Goal: Task Accomplishment & Management: Use online tool/utility

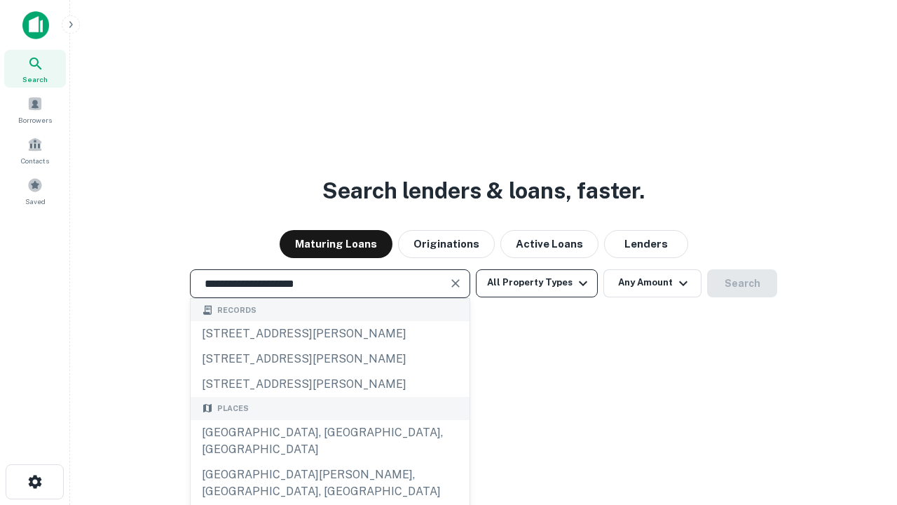
click at [329, 462] on div "[GEOGRAPHIC_DATA], [GEOGRAPHIC_DATA], [GEOGRAPHIC_DATA]" at bounding box center [330, 441] width 279 height 42
click at [537, 283] on button "All Property Types" at bounding box center [537, 283] width 122 height 28
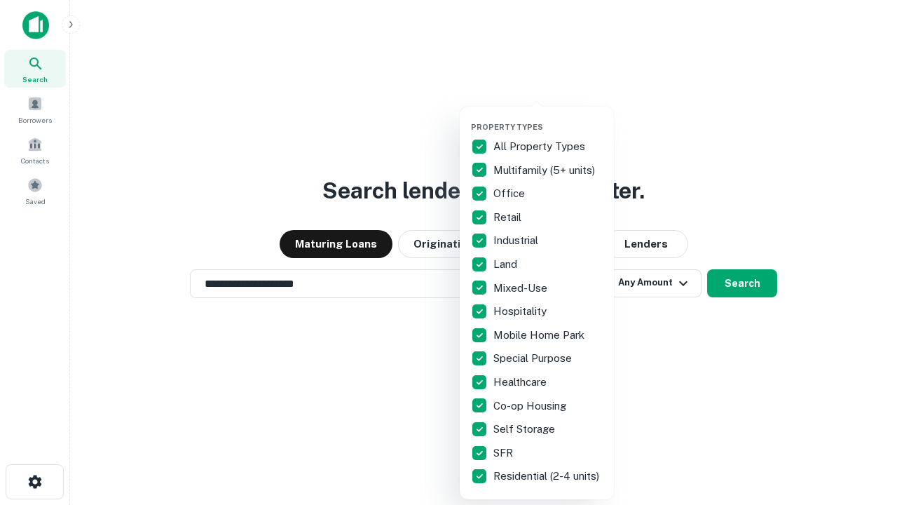
type input "**********"
click at [548, 118] on button "button" at bounding box center [548, 118] width 154 height 1
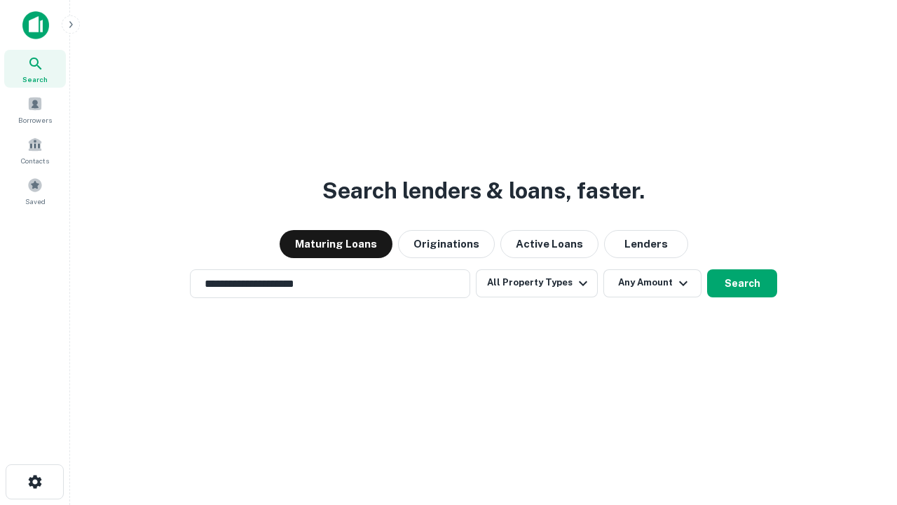
scroll to position [8, 169]
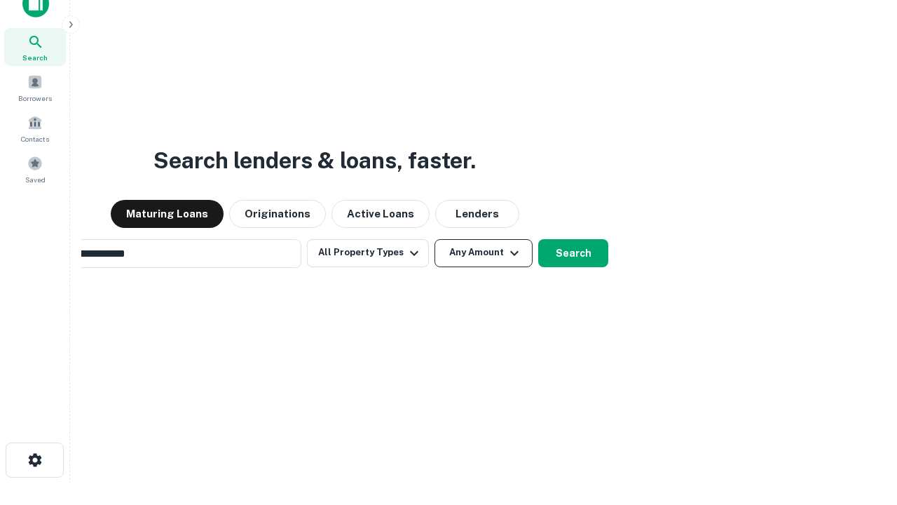
click at [435, 239] on button "Any Amount" at bounding box center [484, 253] width 98 height 28
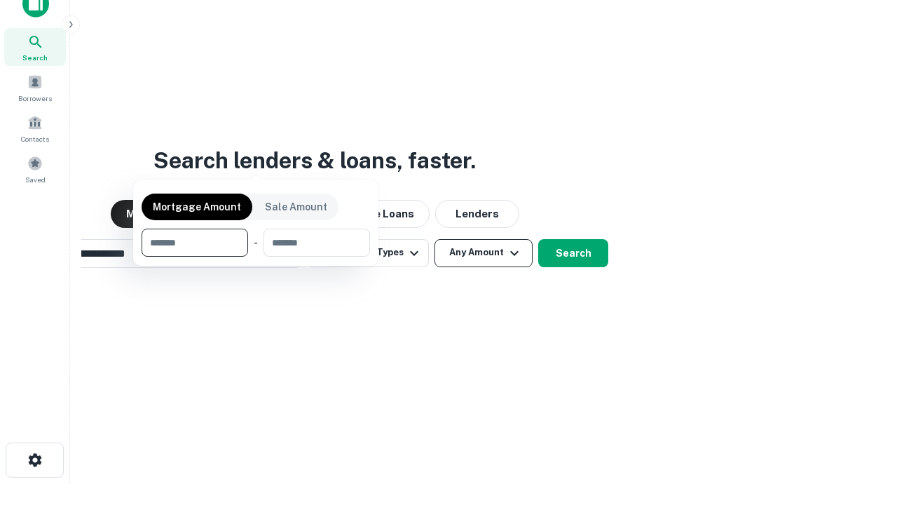
scroll to position [101, 397]
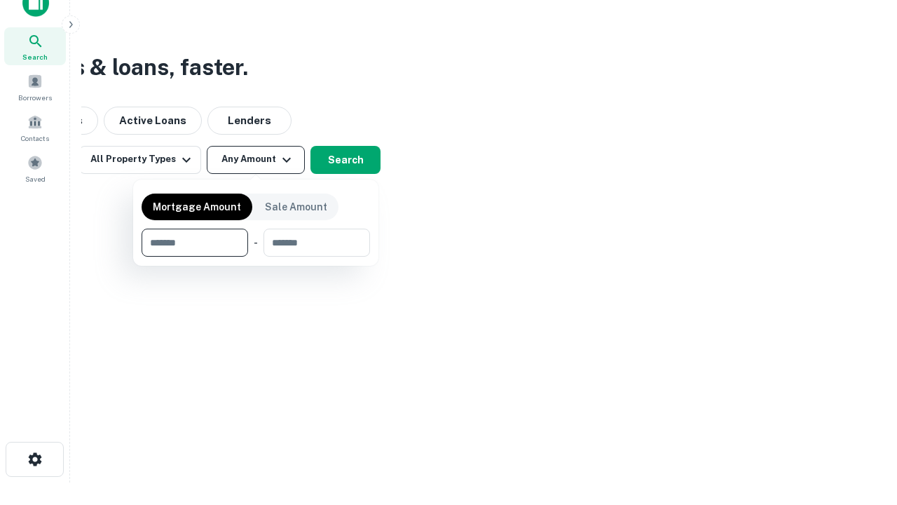
type input "*******"
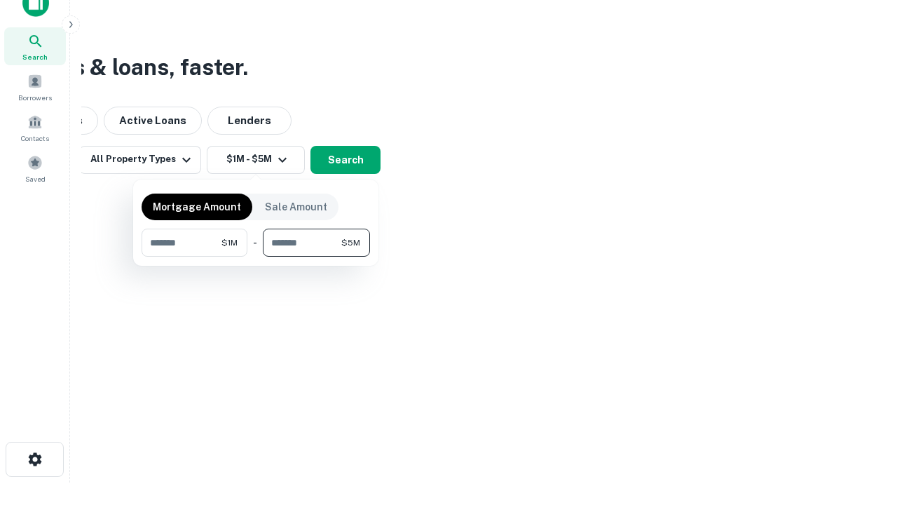
type input "*******"
click at [256, 257] on button "button" at bounding box center [256, 257] width 229 height 1
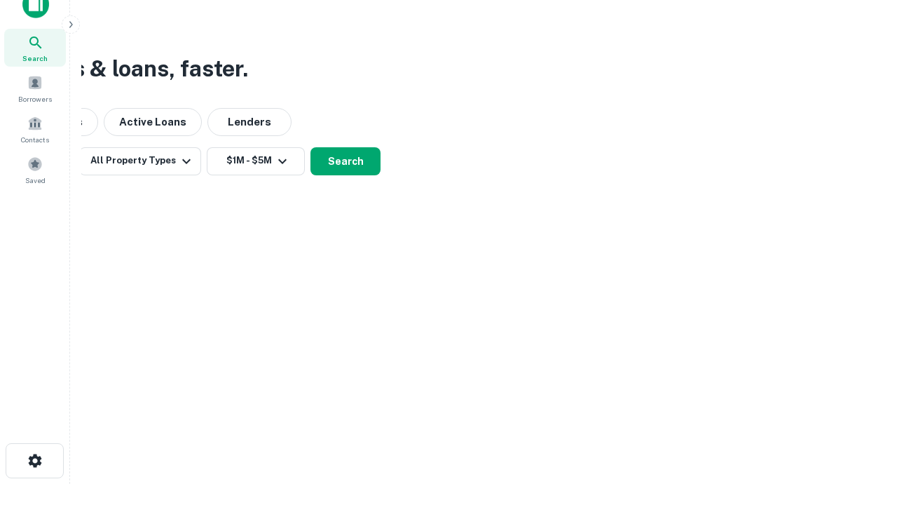
scroll to position [8, 259]
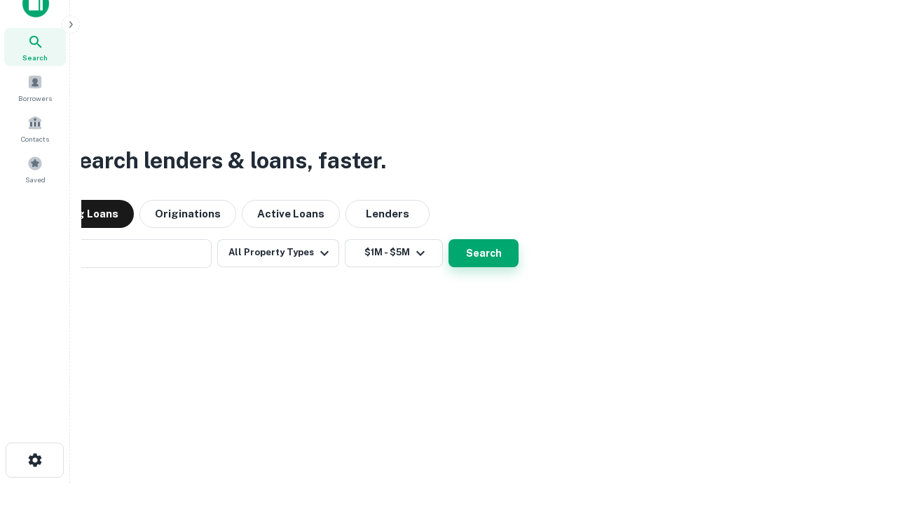
click at [449, 239] on button "Search" at bounding box center [484, 253] width 70 height 28
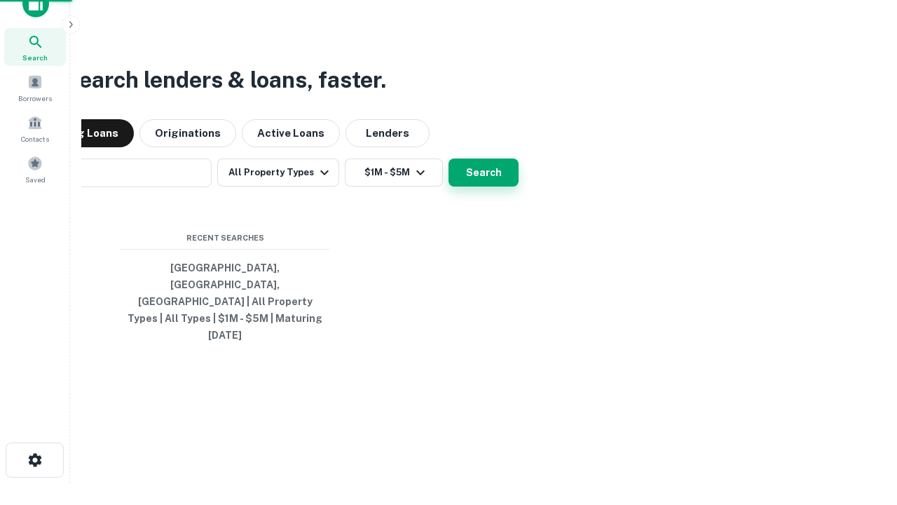
scroll to position [37, 397]
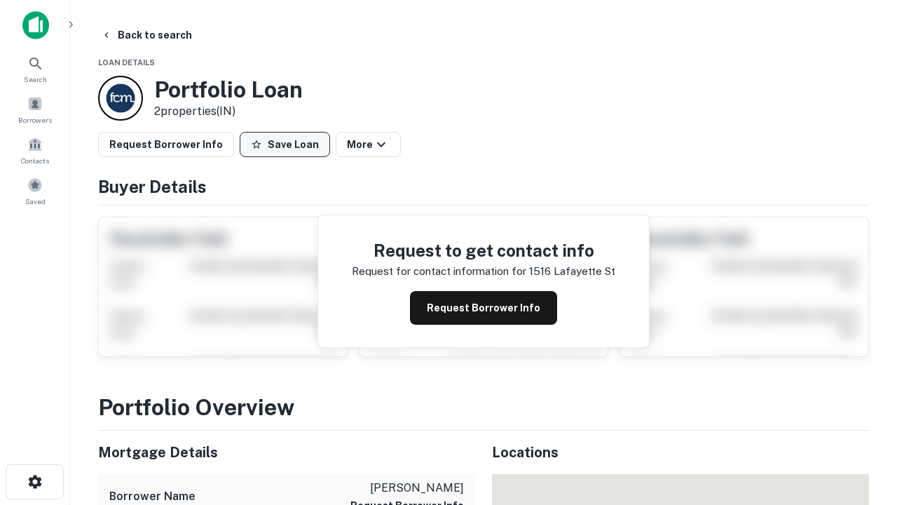
click at [285, 144] on button "Save Loan" at bounding box center [285, 144] width 90 height 25
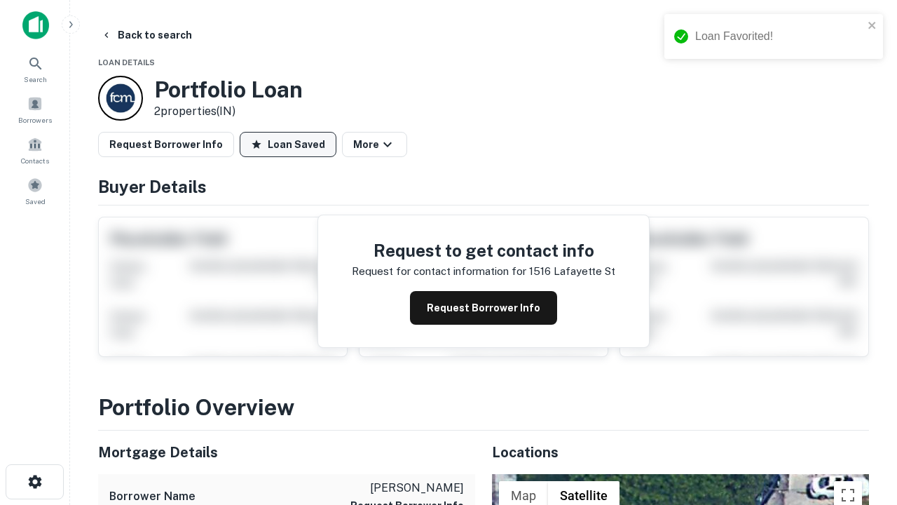
click at [288, 144] on button "Loan Saved" at bounding box center [288, 144] width 97 height 25
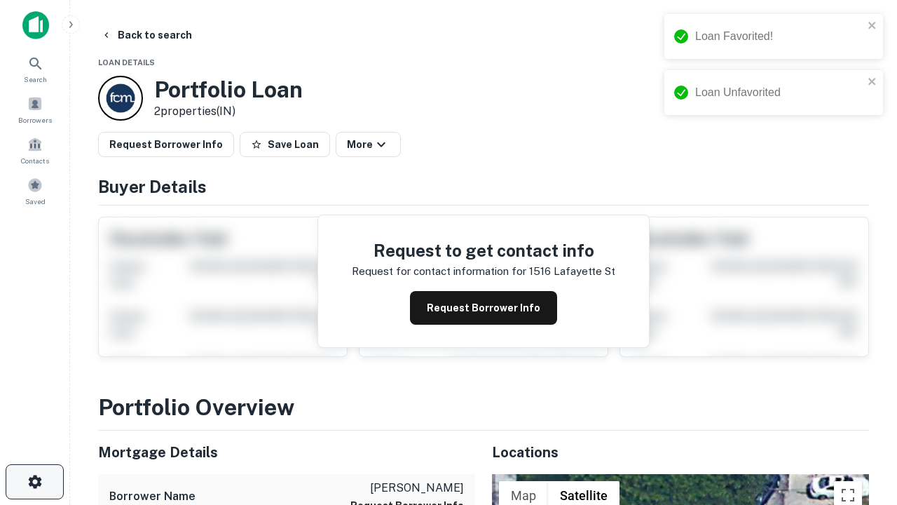
click at [34, 482] on icon "button" at bounding box center [35, 481] width 17 height 17
